Goal: Navigation & Orientation: Find specific page/section

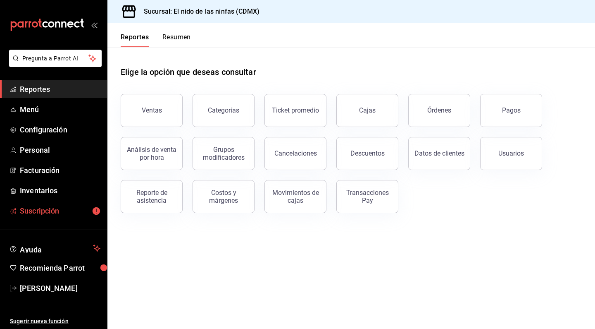
click at [47, 211] on span "Suscripción" at bounding box center [60, 210] width 81 height 11
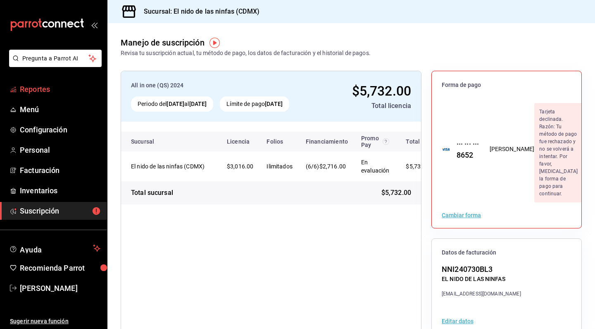
click at [41, 91] on span "Reportes" at bounding box center [60, 89] width 81 height 11
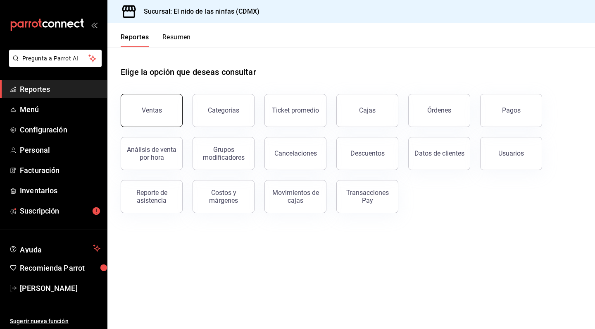
click at [128, 103] on button "Ventas" at bounding box center [152, 110] width 62 height 33
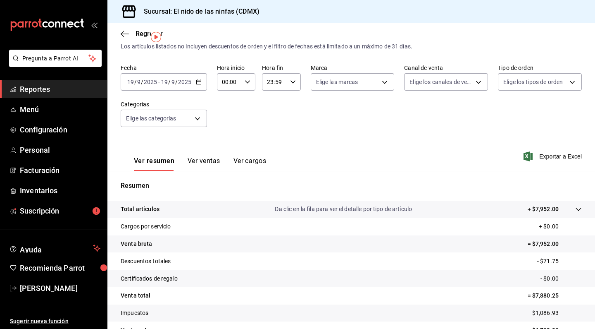
scroll to position [22, 0]
click at [54, 105] on span "Menú" at bounding box center [60, 109] width 81 height 11
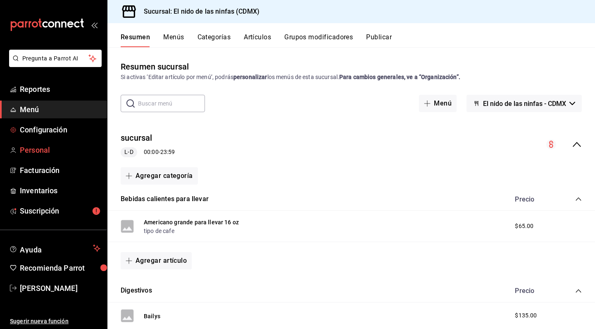
click at [39, 150] on span "Personal" at bounding box center [60, 149] width 81 height 11
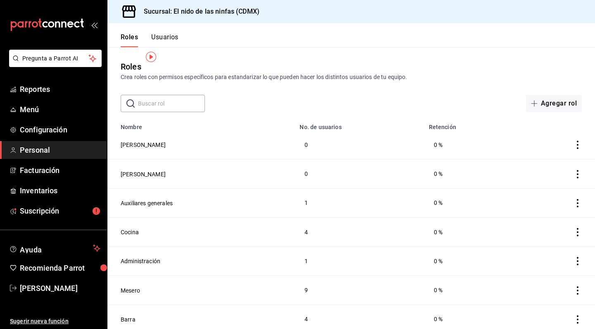
scroll to position [10, 0]
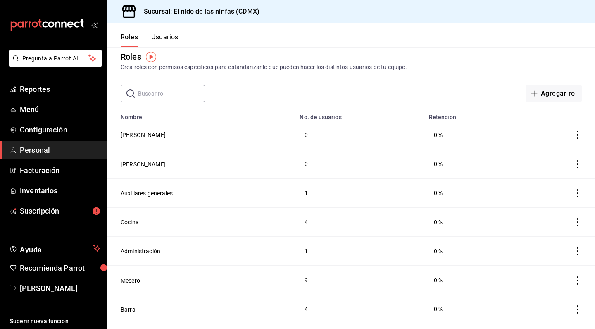
click at [159, 34] on button "Usuarios" at bounding box center [164, 40] width 27 height 14
